Goal: Browse casually

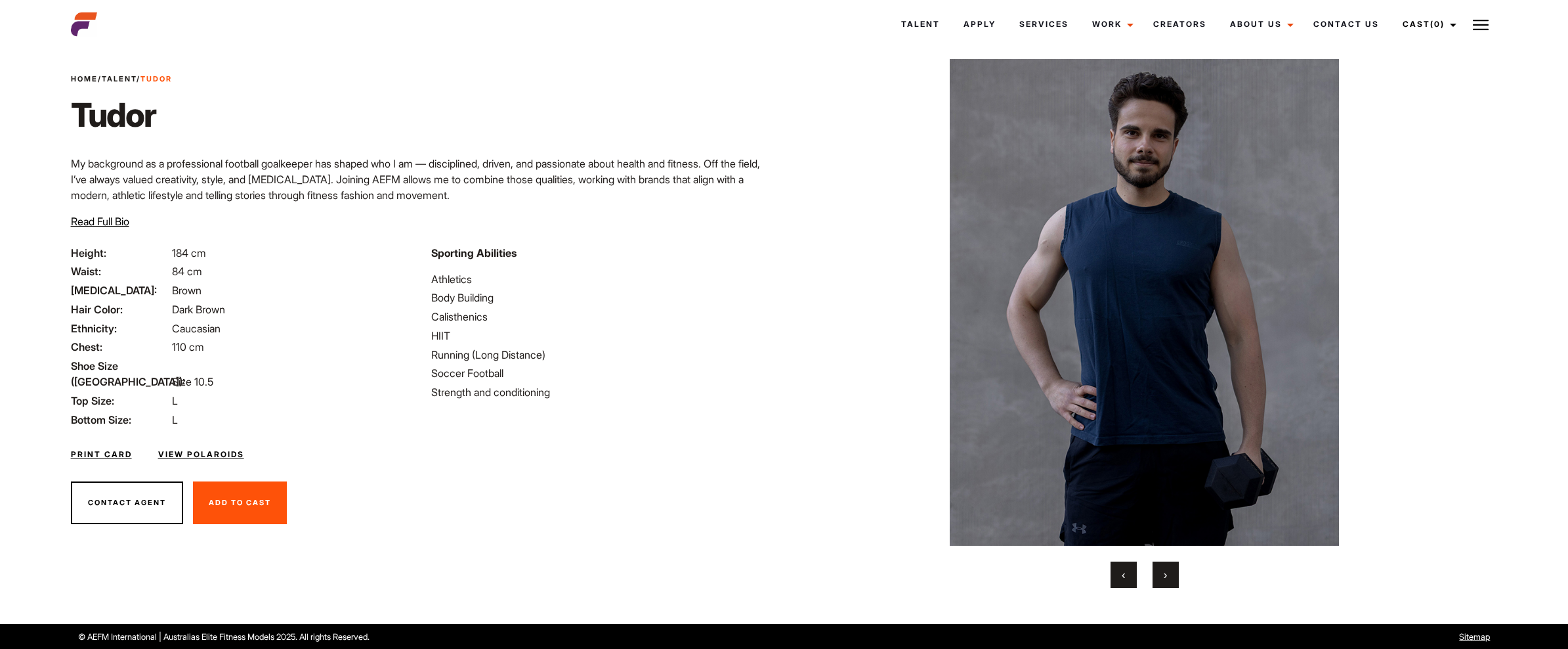
scroll to position [25, 0]
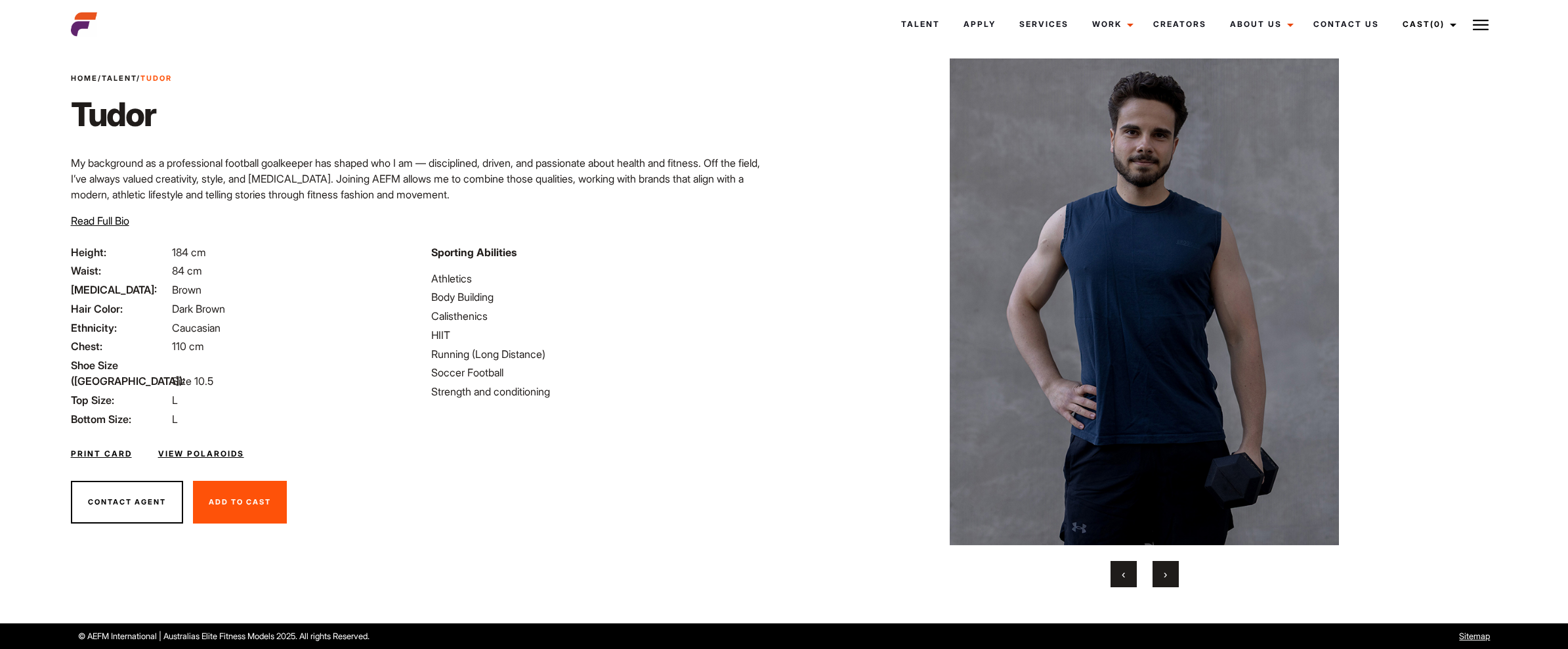
click at [1170, 578] on button "›" at bounding box center [1166, 574] width 26 height 26
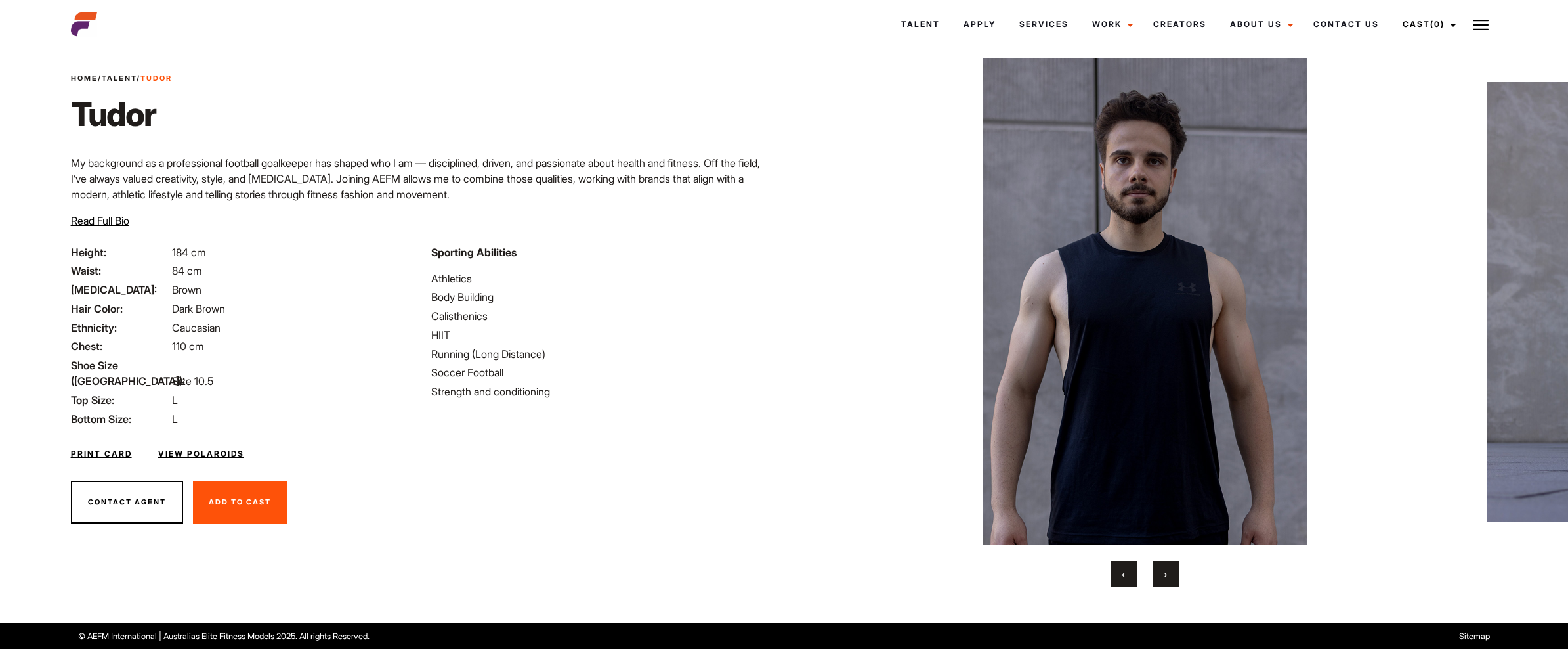
click at [1170, 578] on button "›" at bounding box center [1166, 574] width 26 height 26
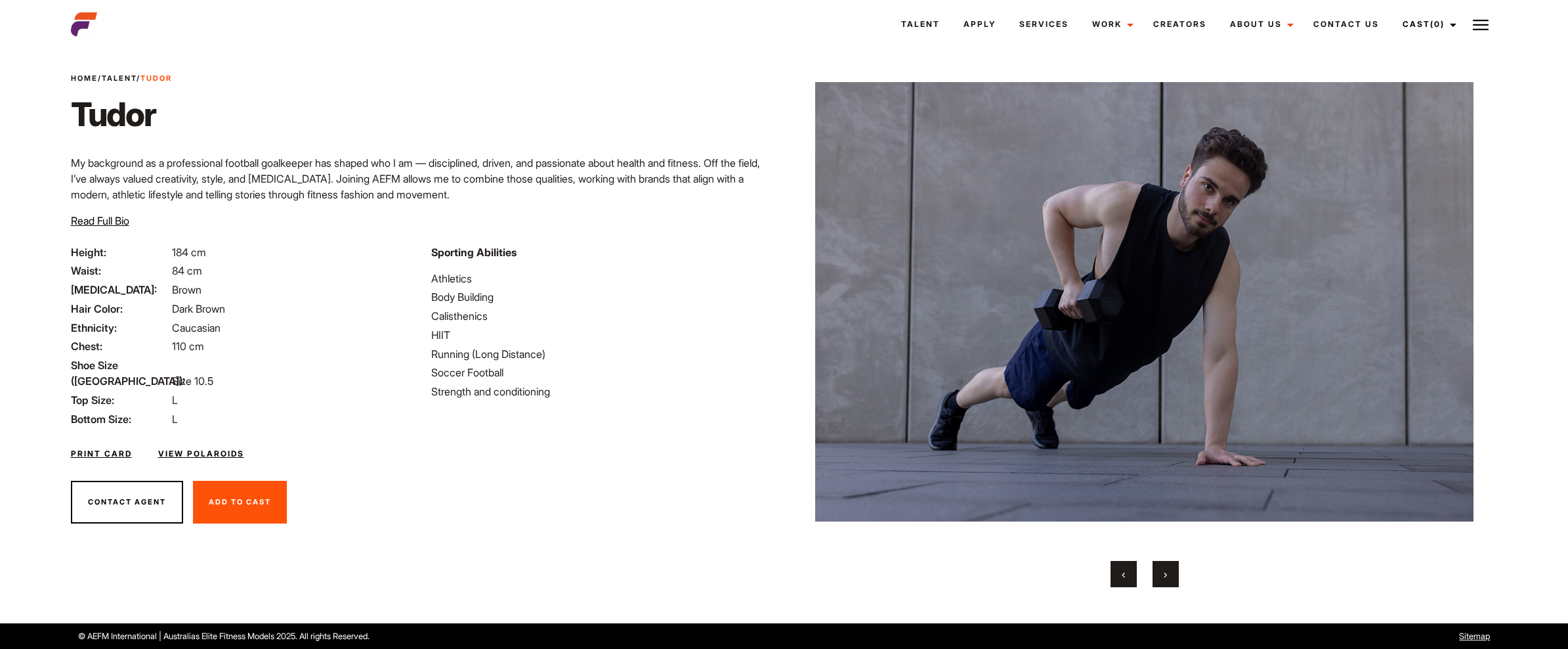
click at [1170, 578] on button "›" at bounding box center [1166, 574] width 26 height 26
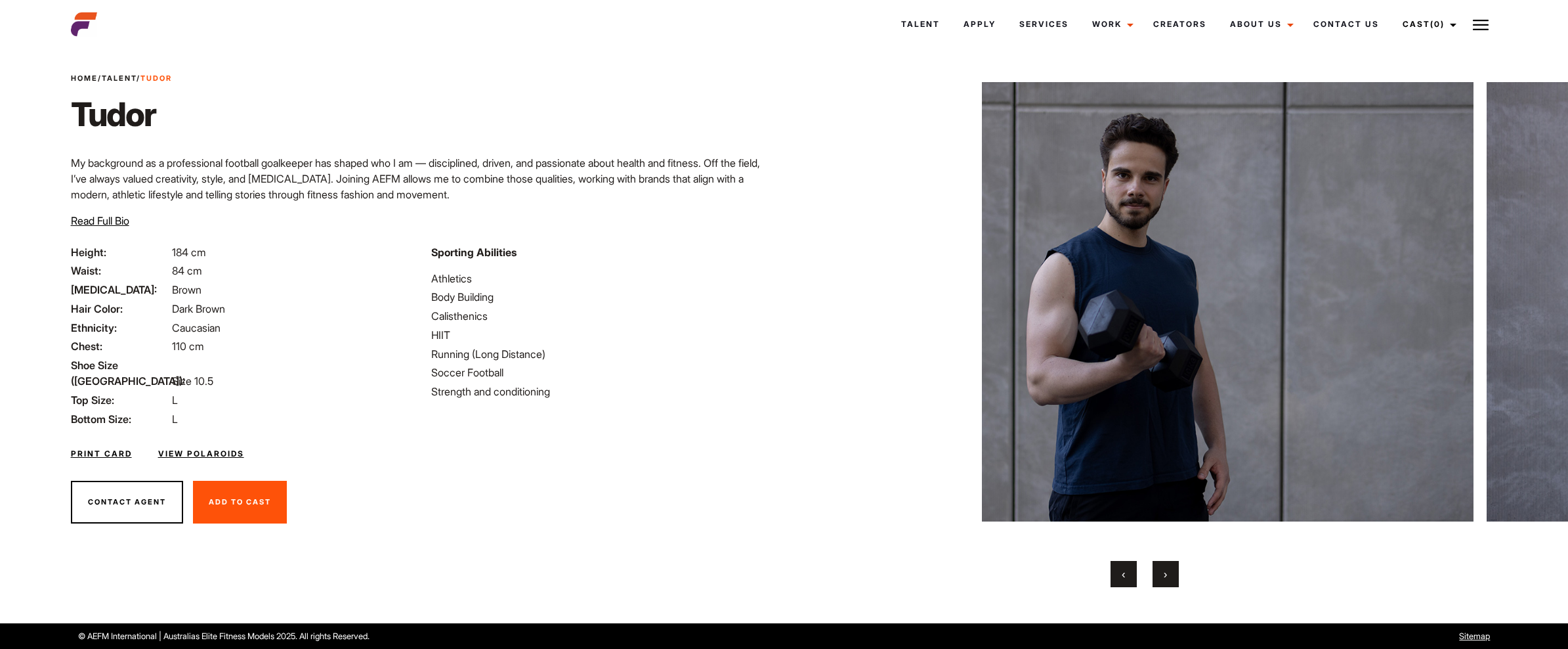
click at [1170, 578] on button "›" at bounding box center [1166, 574] width 26 height 26
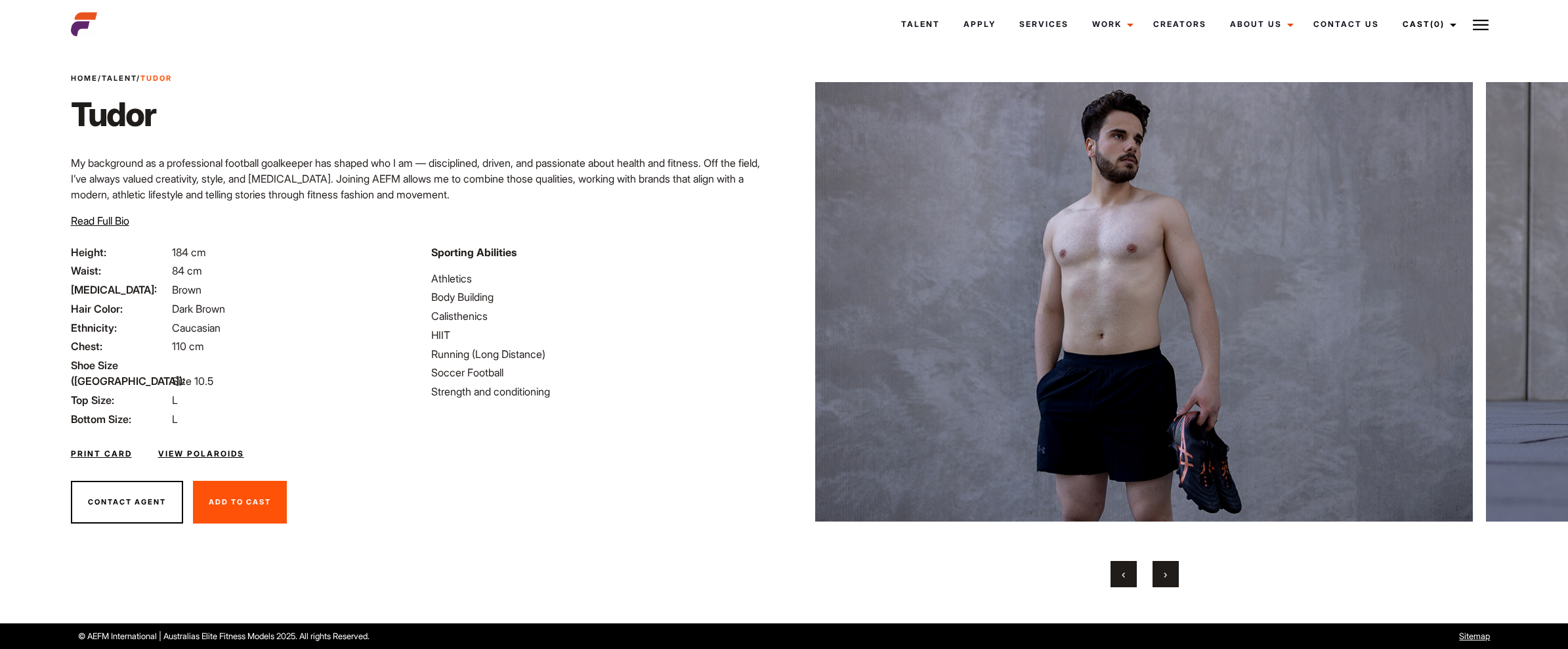
click at [1170, 578] on button "›" at bounding box center [1166, 574] width 26 height 26
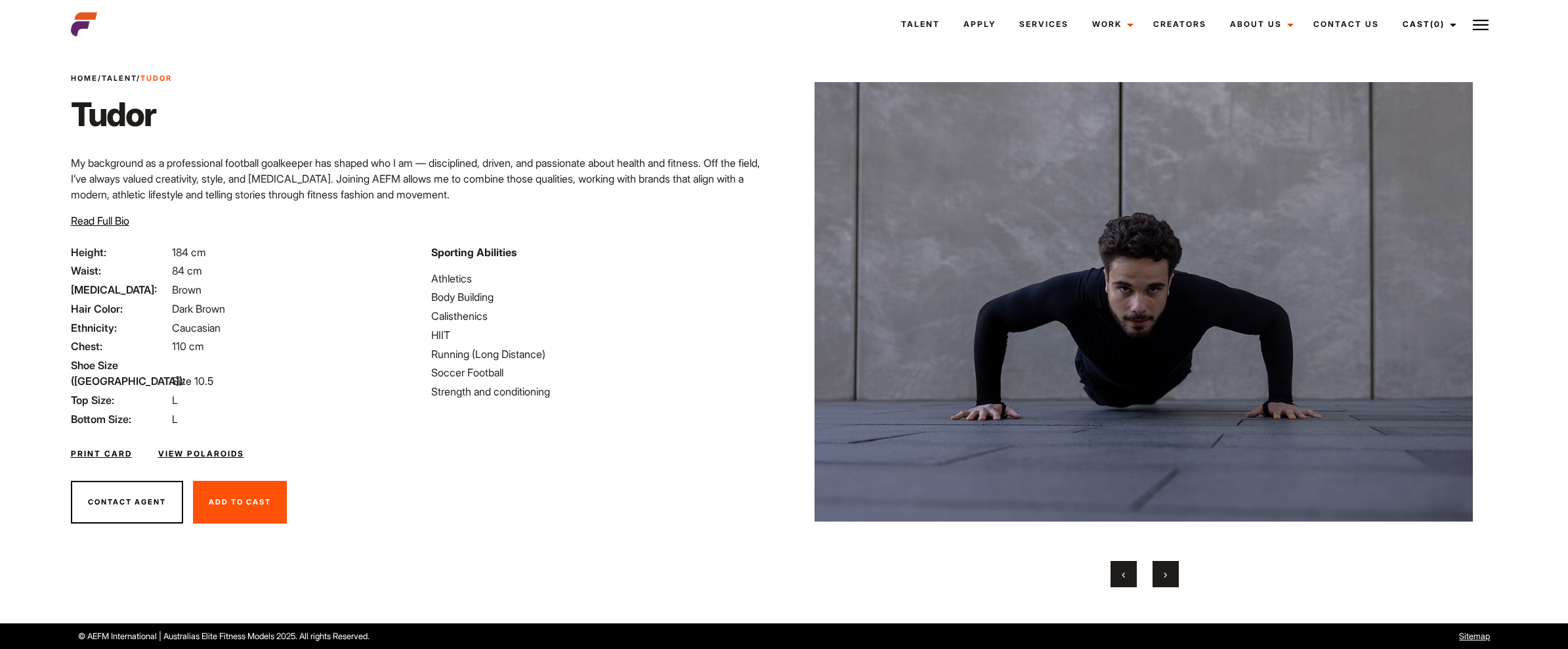
click at [1170, 578] on button "›" at bounding box center [1166, 574] width 26 height 26
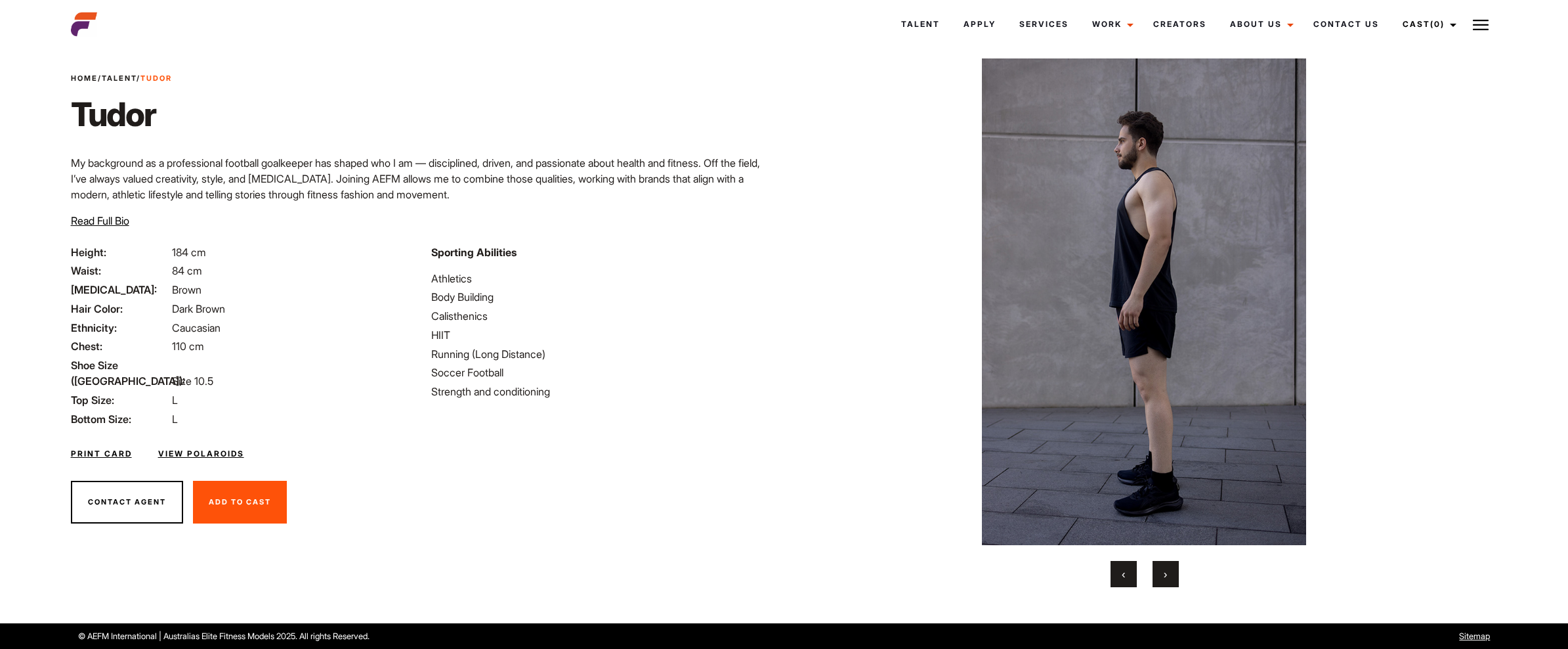
click at [1170, 578] on button "›" at bounding box center [1166, 574] width 26 height 26
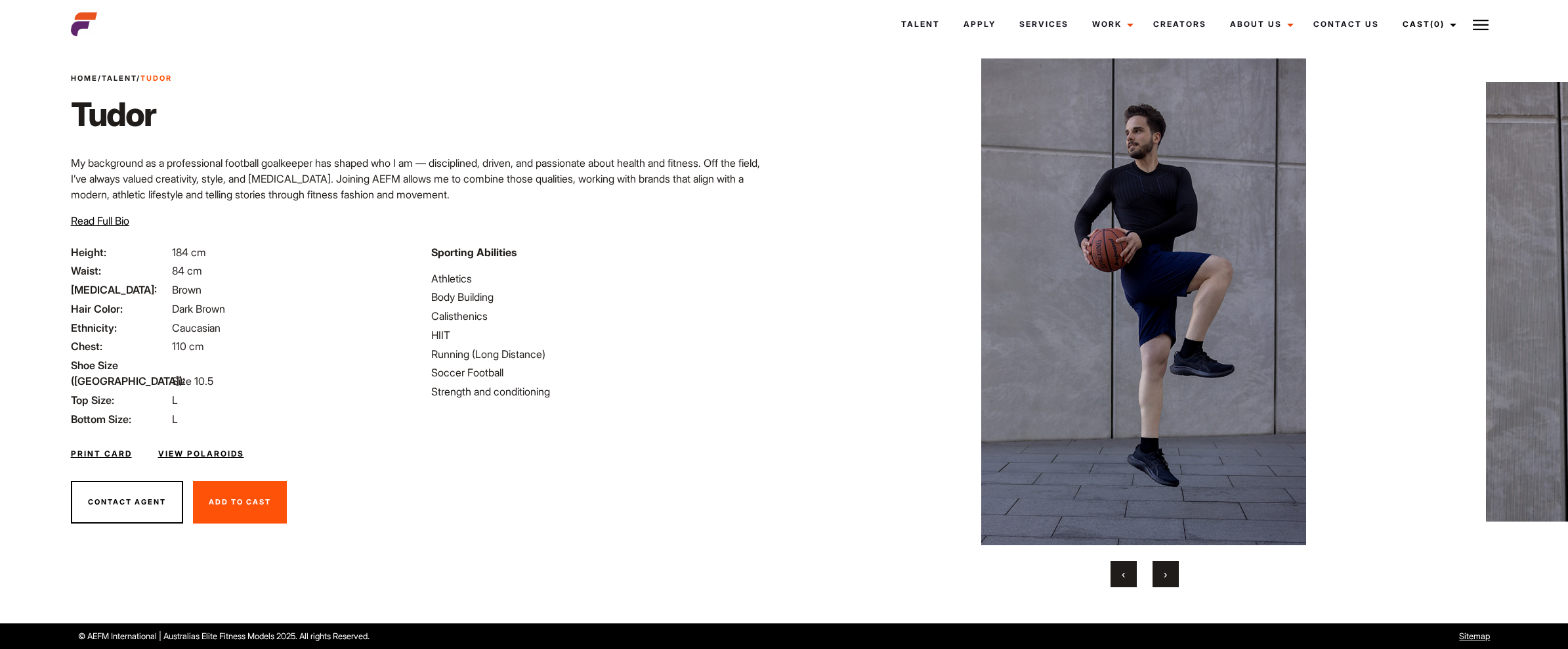
click at [1164, 573] on span "›" at bounding box center [1166, 574] width 3 height 13
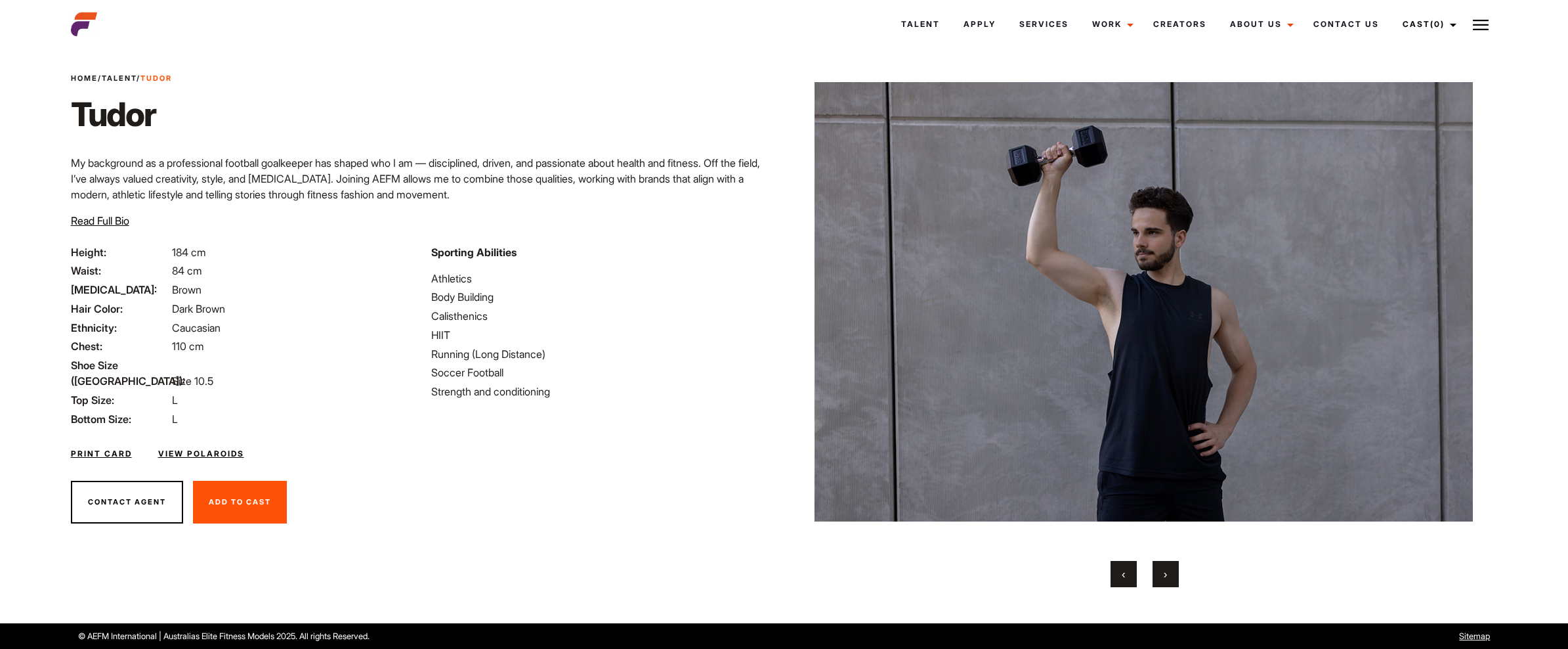
click at [1164, 573] on span "›" at bounding box center [1166, 574] width 3 height 13
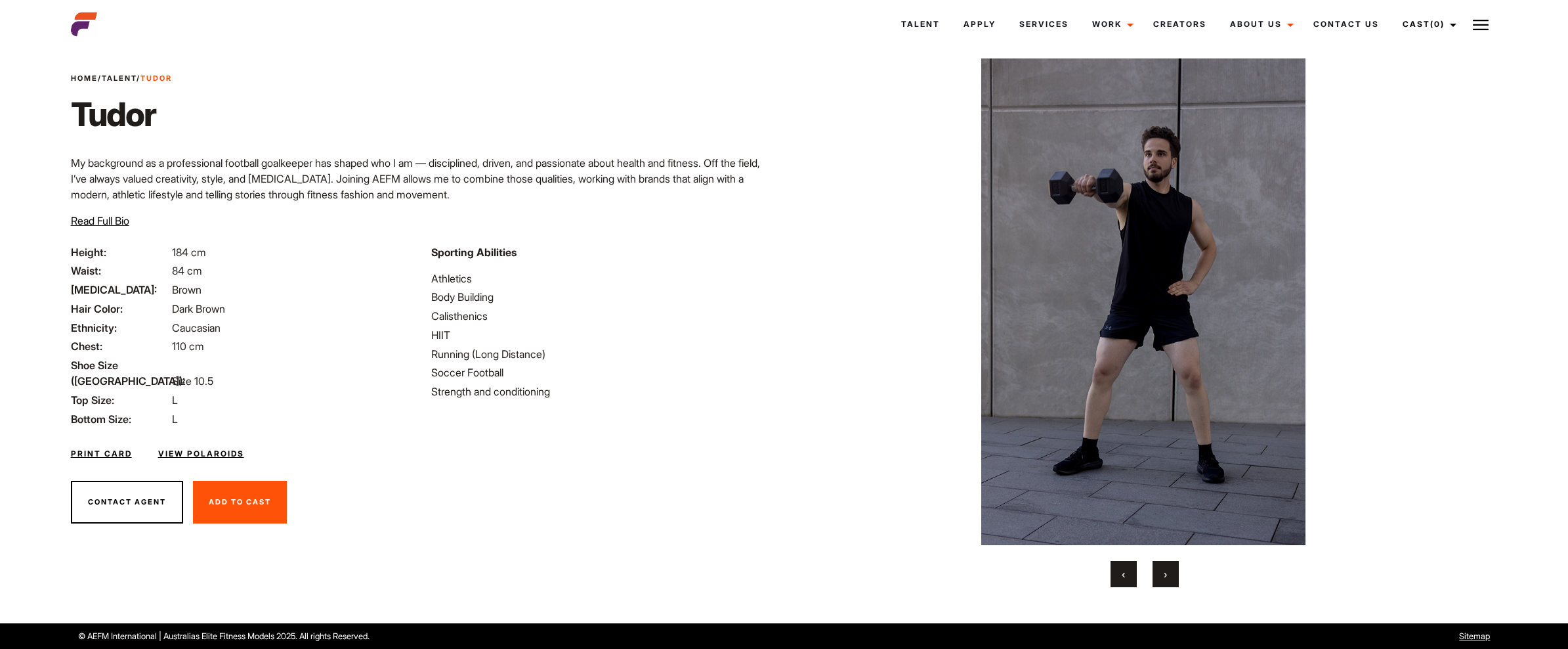
click at [1164, 573] on span "›" at bounding box center [1166, 574] width 3 height 13
